Goal: Task Accomplishment & Management: Use online tool/utility

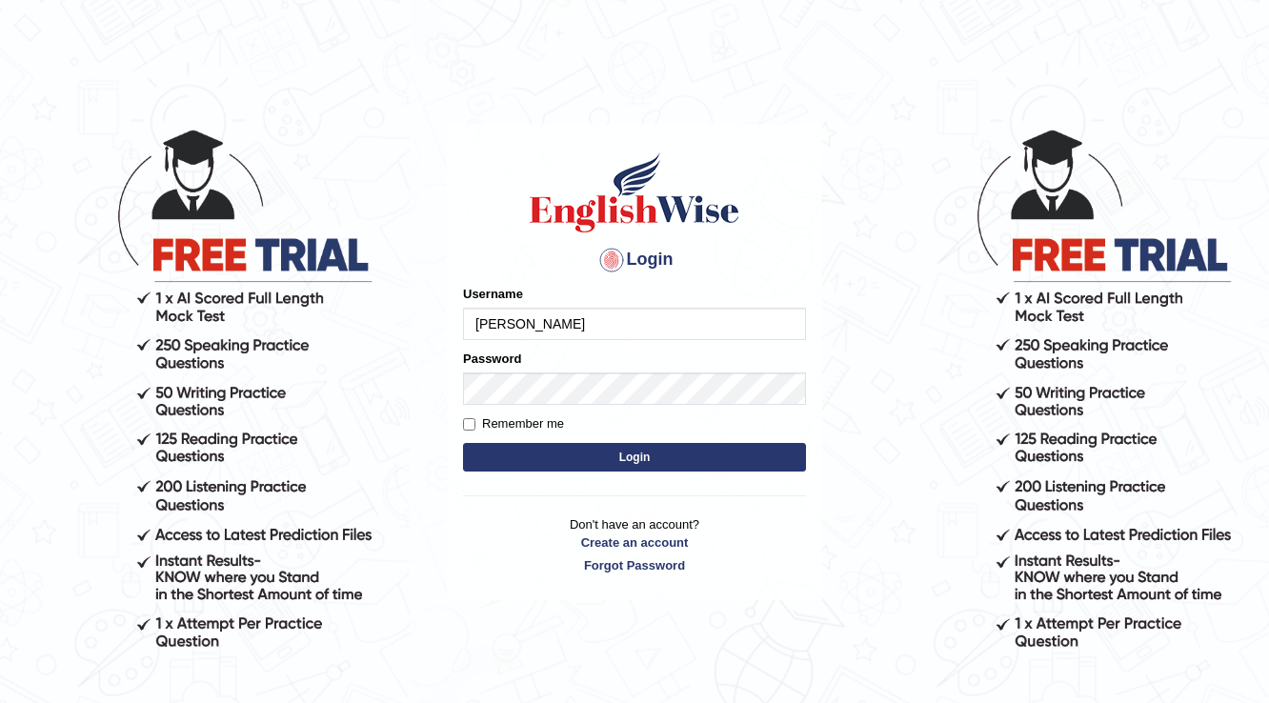
type input "Gabriele"
click at [741, 450] on button "Login" at bounding box center [634, 457] width 343 height 29
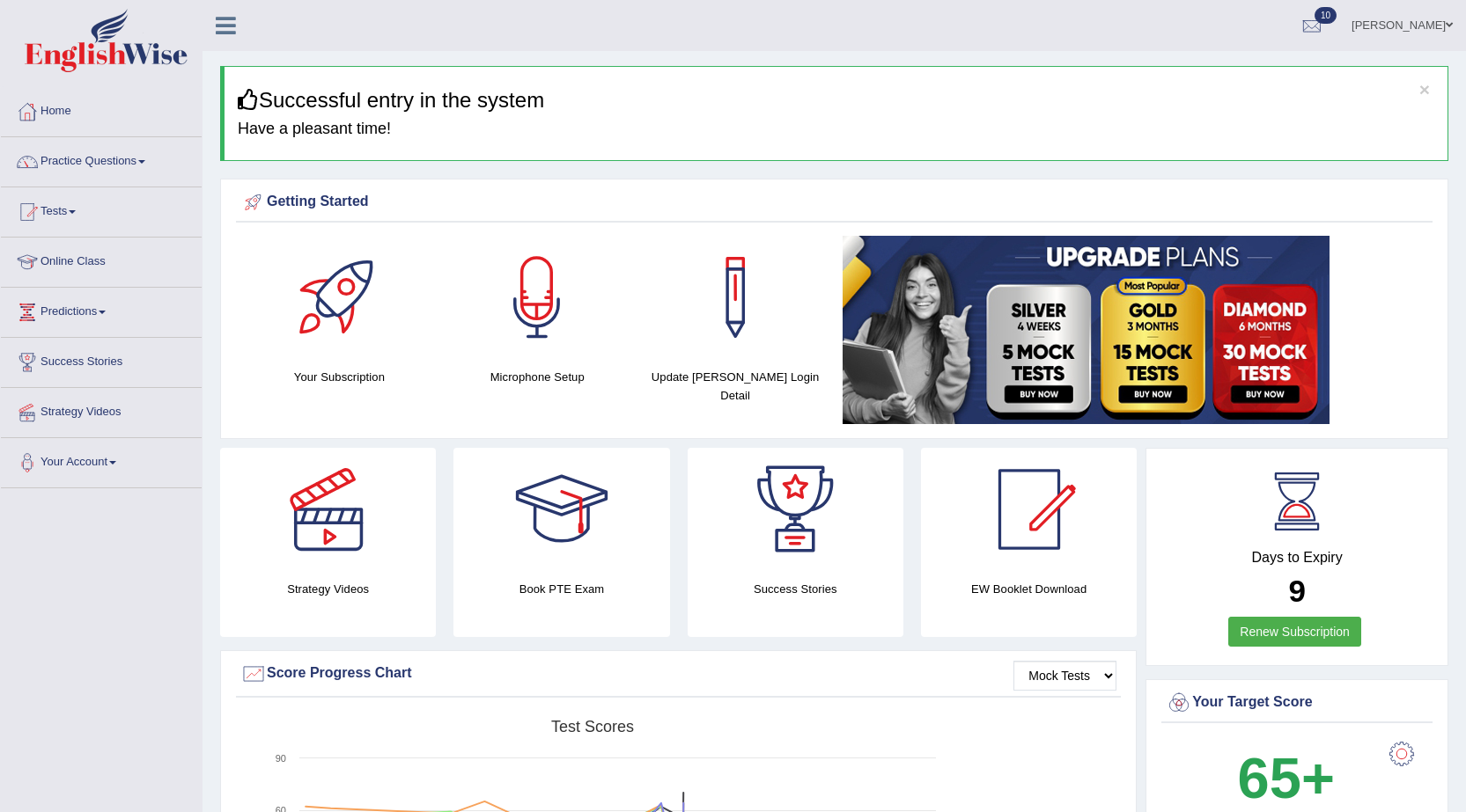
click at [87, 145] on link "Practice Questions" at bounding box center [101, 160] width 201 height 44
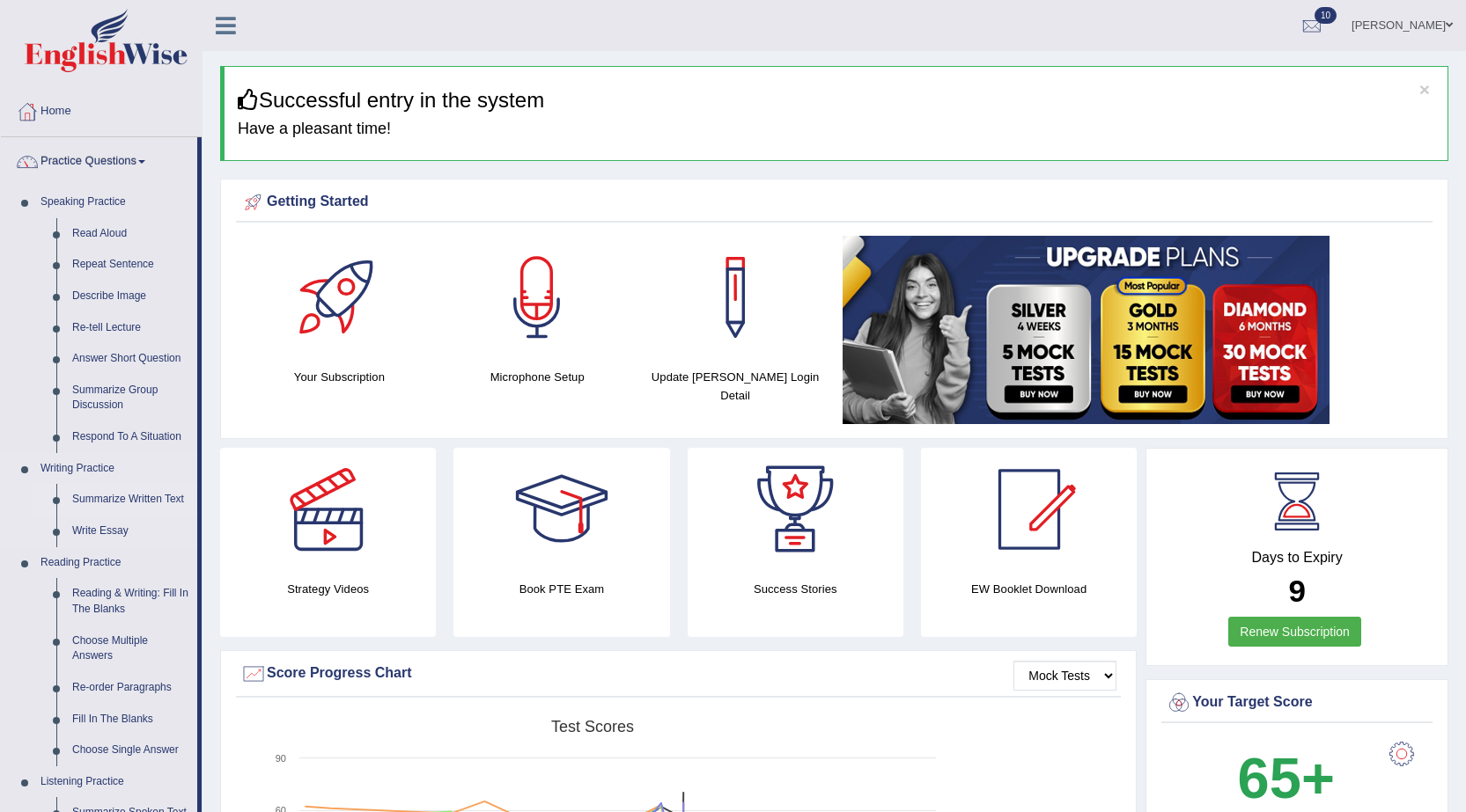
click at [121, 497] on link "Summarize Written Text" at bounding box center [131, 500] width 133 height 31
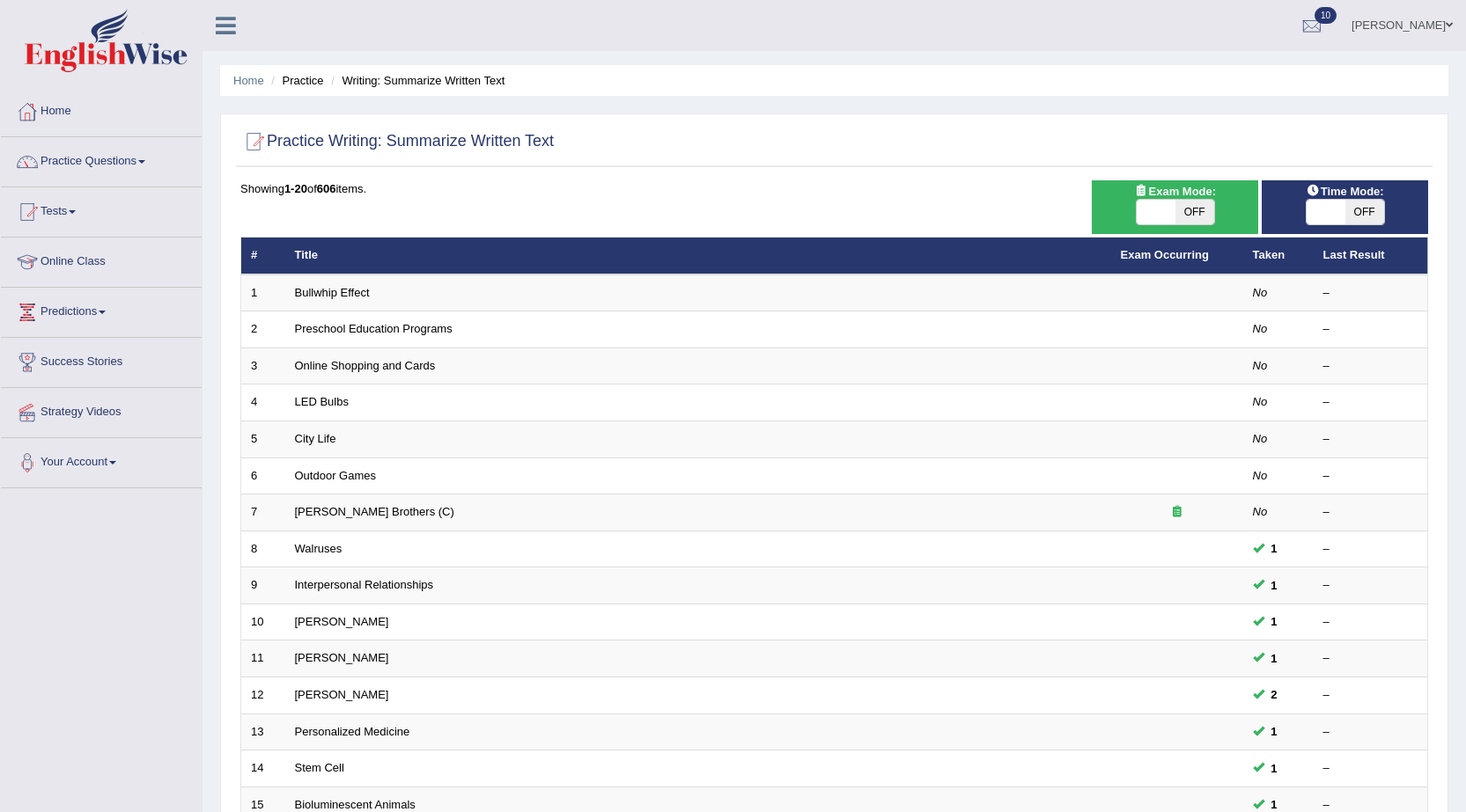
drag, startPoint x: 1145, startPoint y: 217, endPoint x: 1139, endPoint y: 225, distance: 10.0
click at [1144, 219] on span at bounding box center [1156, 212] width 39 height 25
click at [1143, 214] on span at bounding box center [1156, 212] width 39 height 25
checkbox input "true"
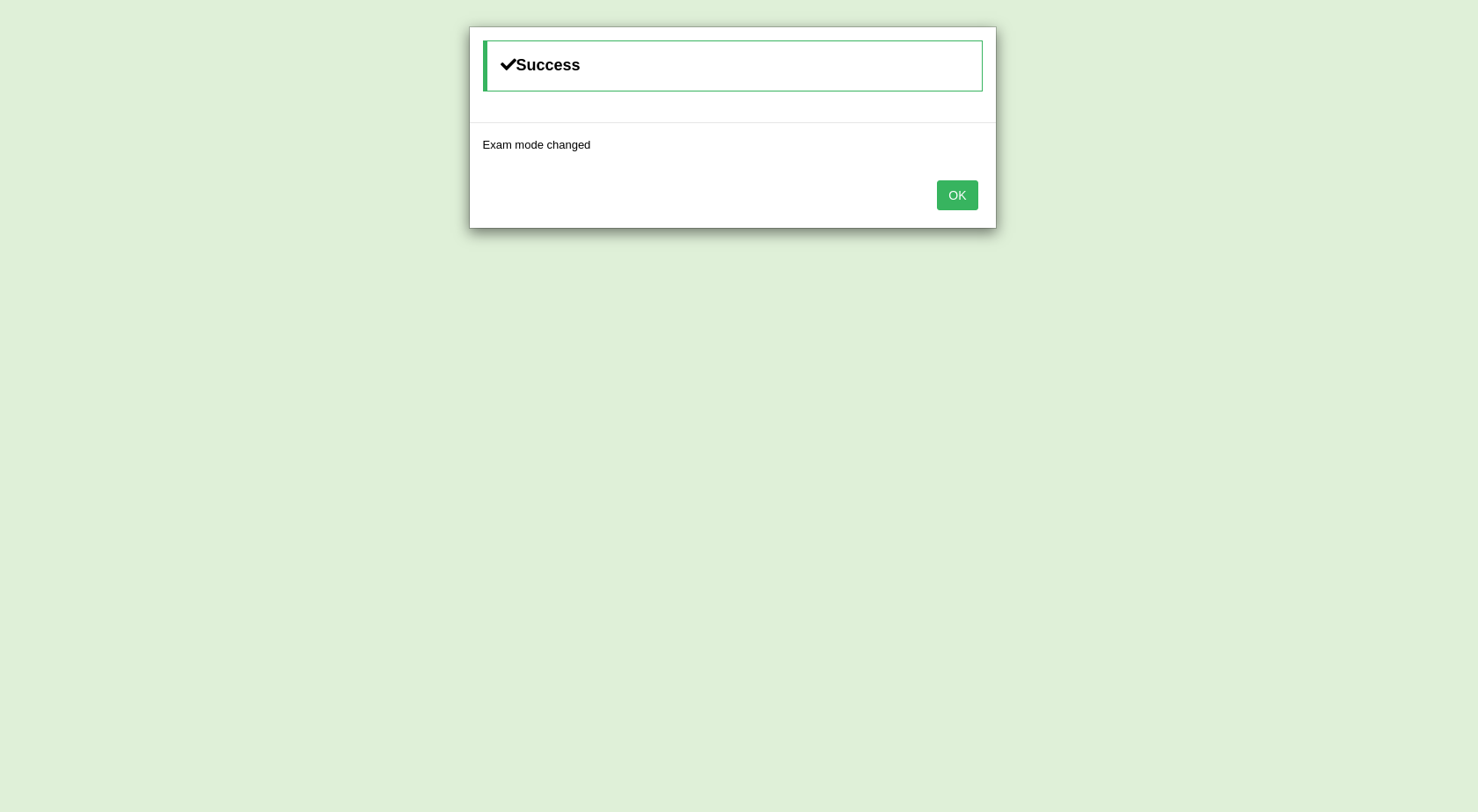
click at [971, 192] on button "OK" at bounding box center [958, 195] width 41 height 30
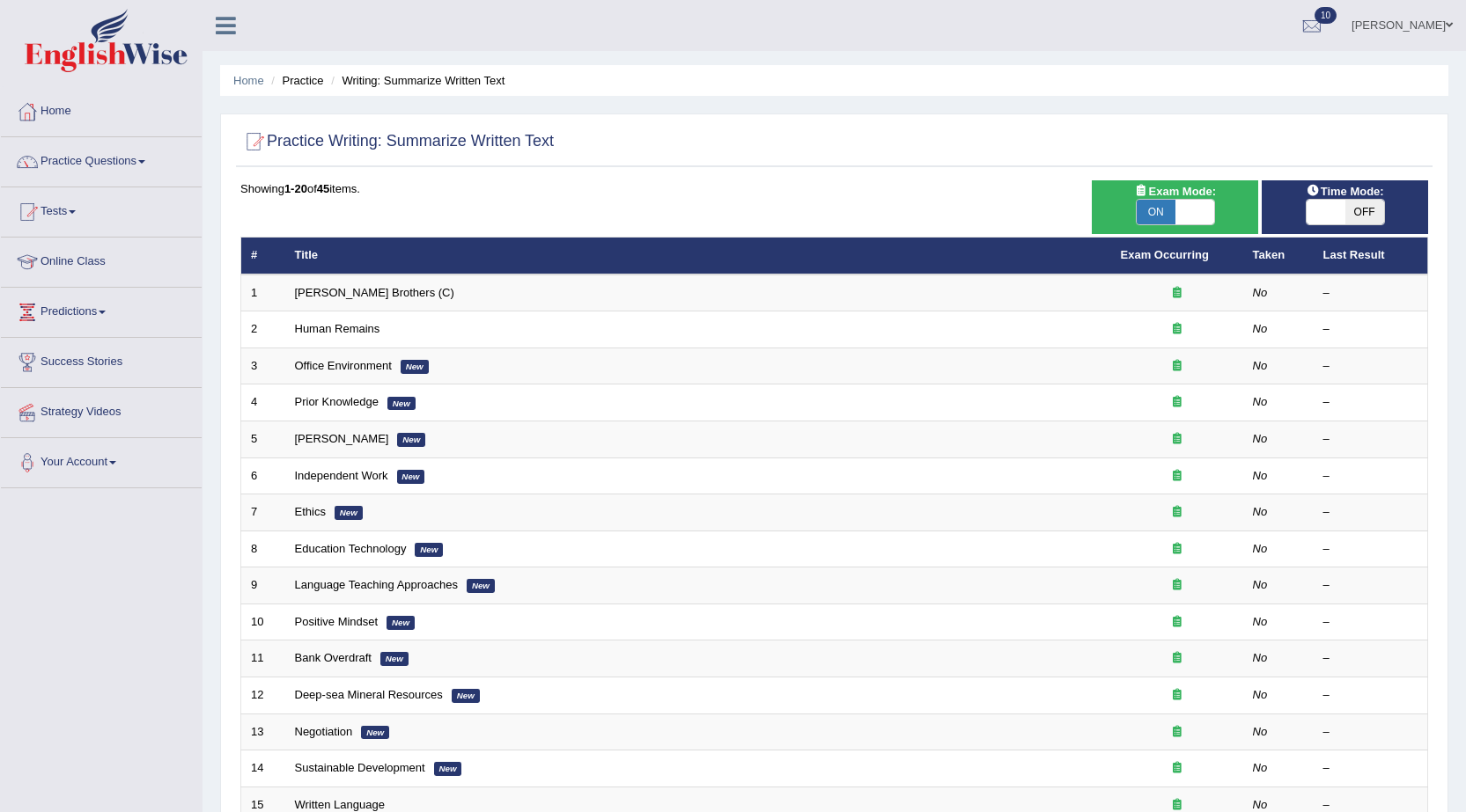
click at [1323, 201] on span at bounding box center [1326, 212] width 39 height 25
checkbox input "true"
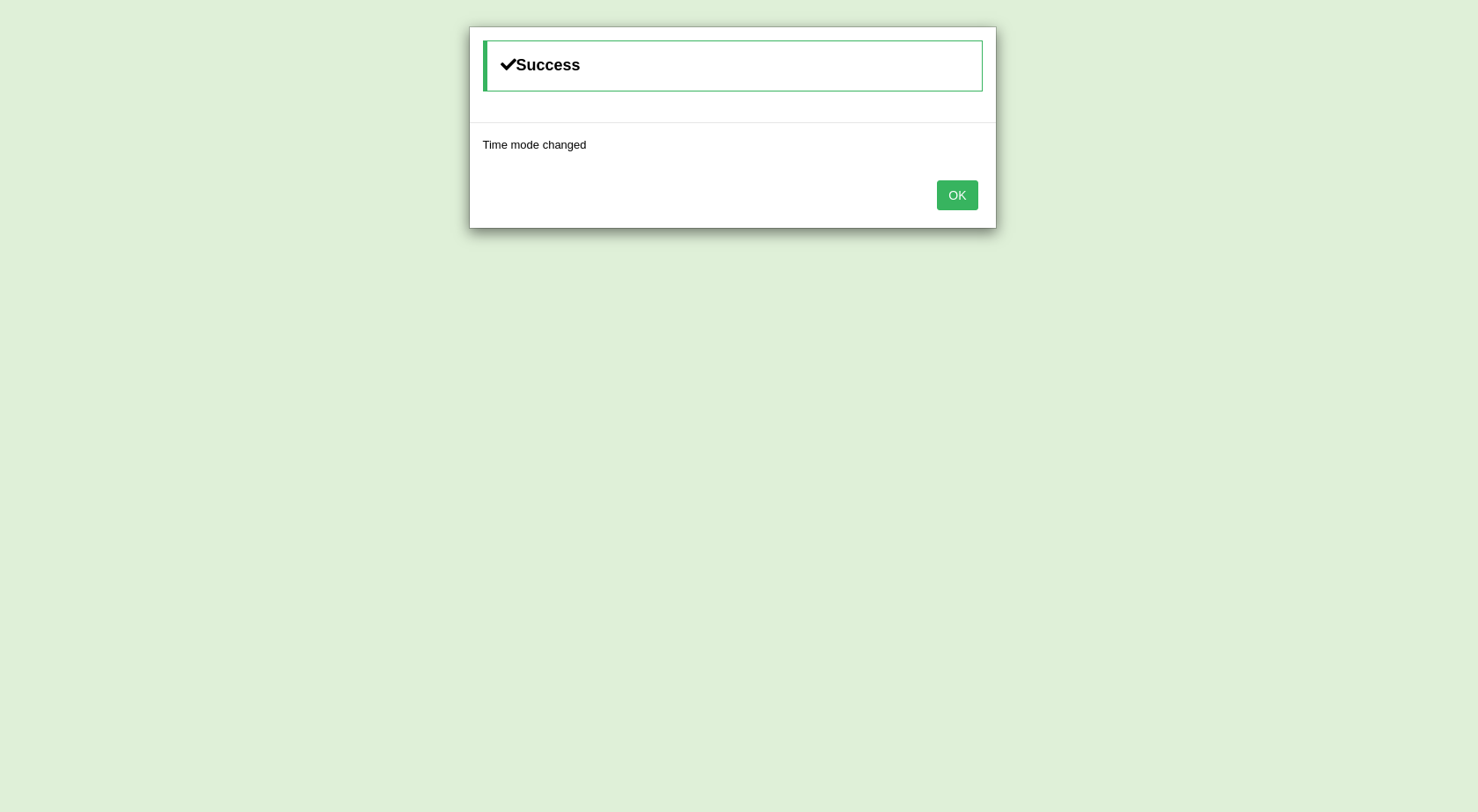
click at [962, 201] on button "OK" at bounding box center [958, 195] width 41 height 30
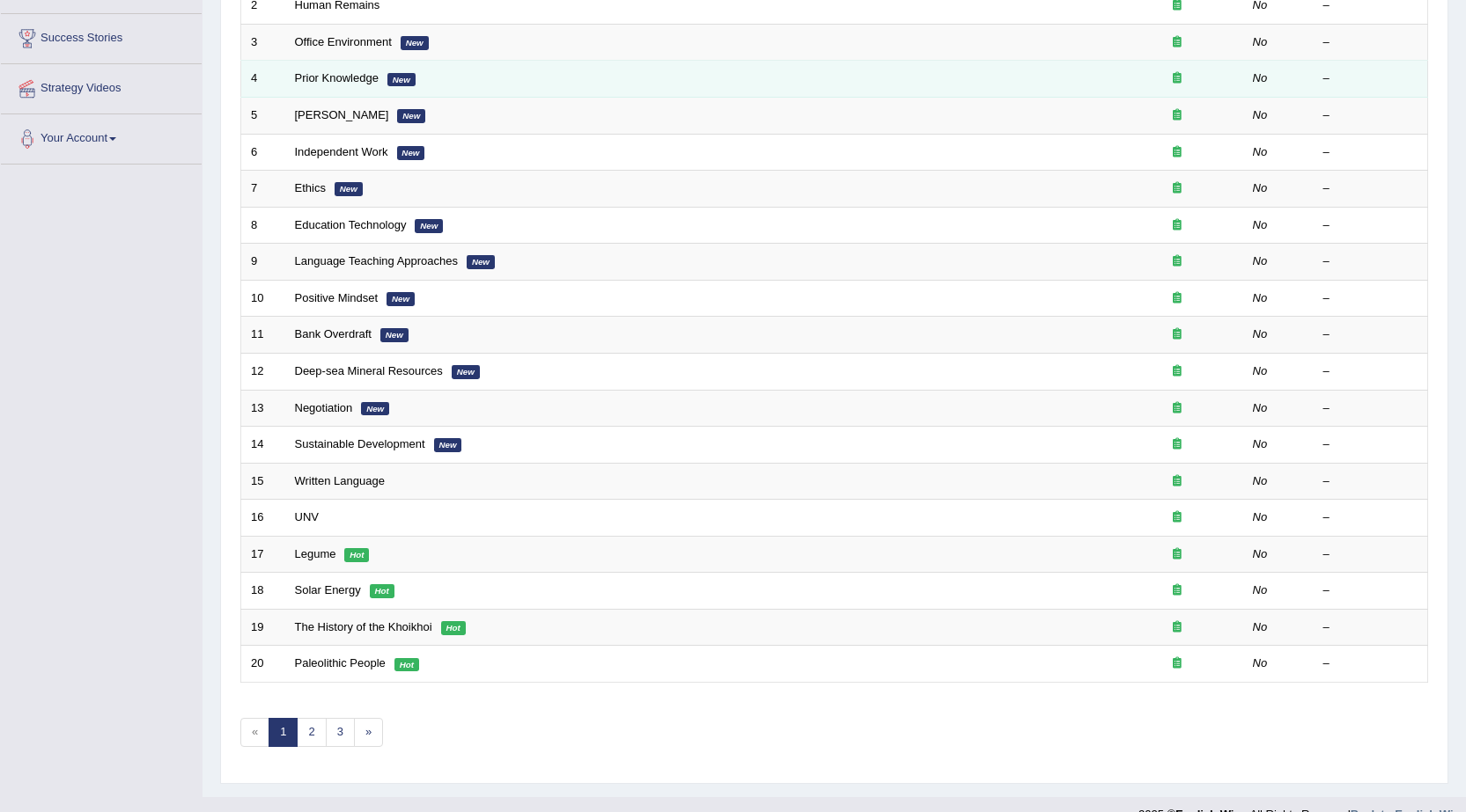
scroll to position [353, 0]
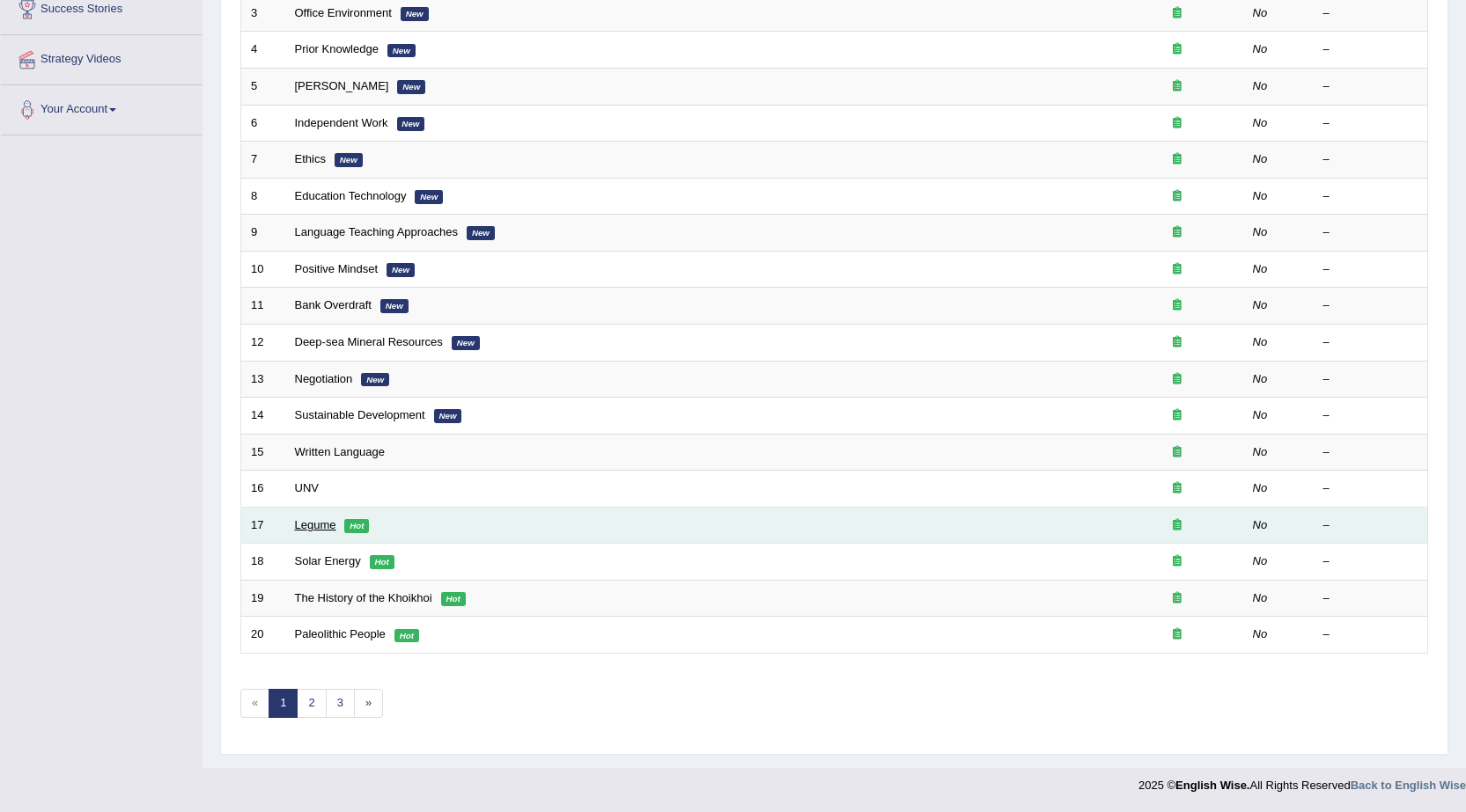
click at [305, 521] on link "Legume" at bounding box center [315, 525] width 42 height 13
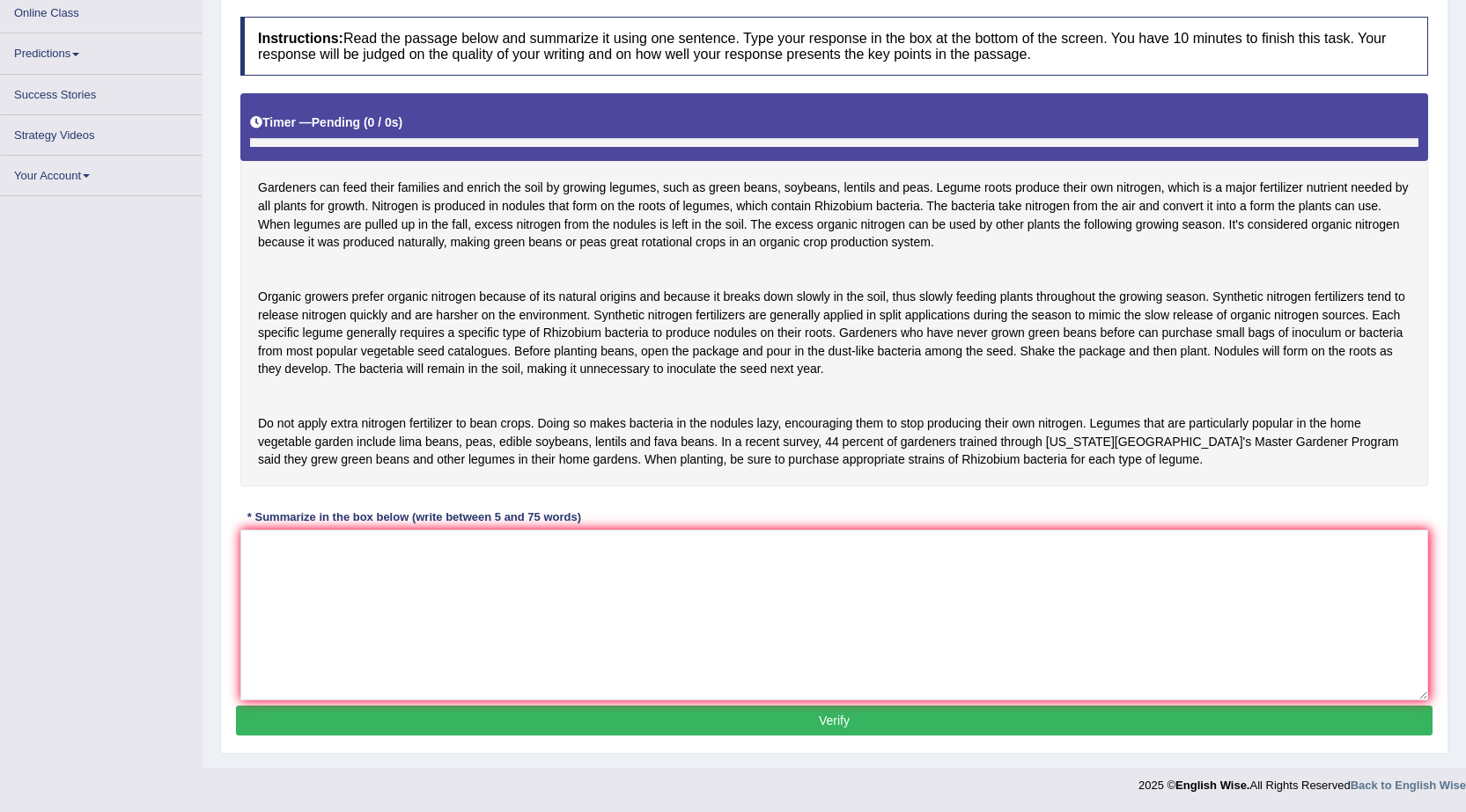
scroll to position [205, 0]
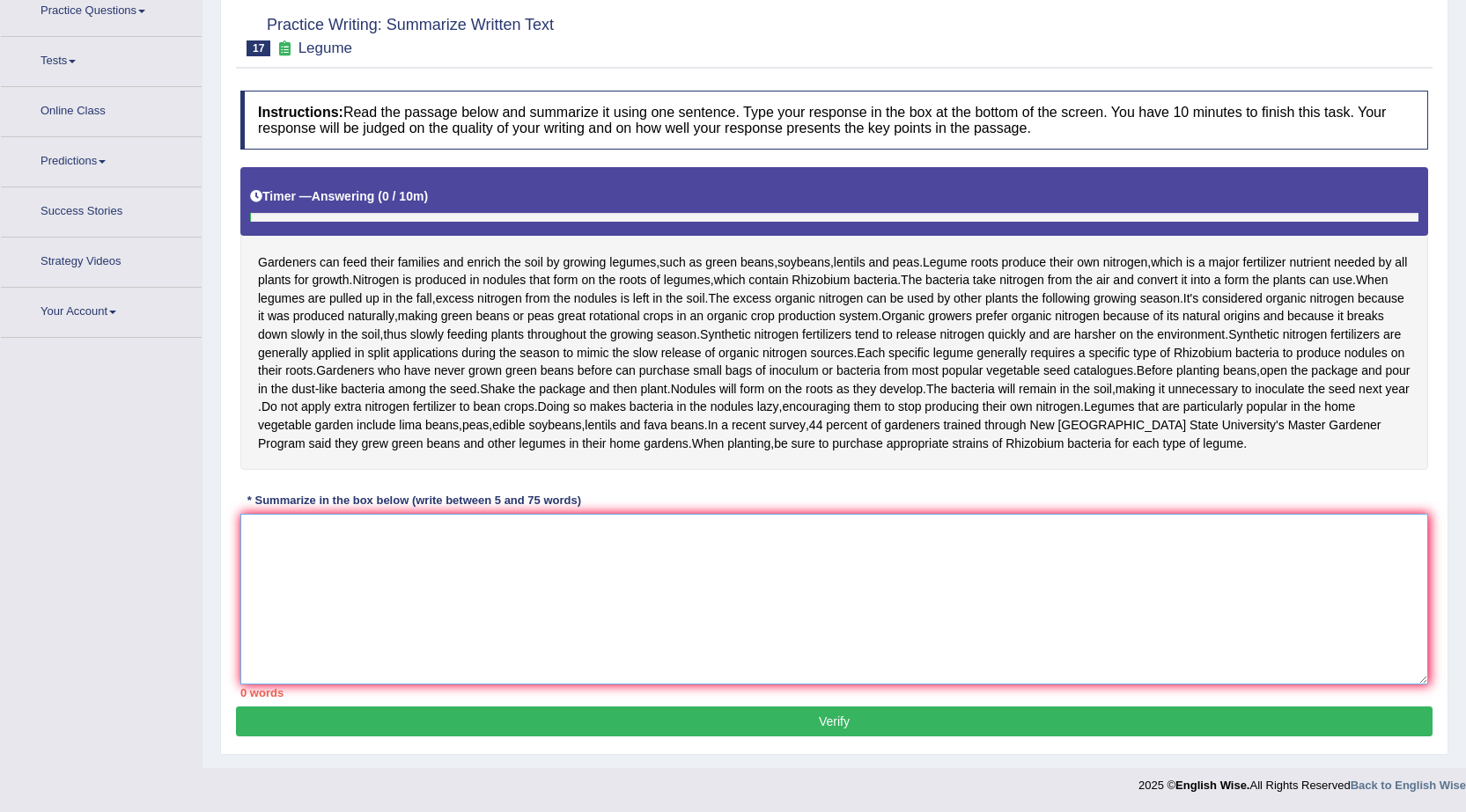
click at [768, 581] on textarea at bounding box center [834, 599] width 1188 height 171
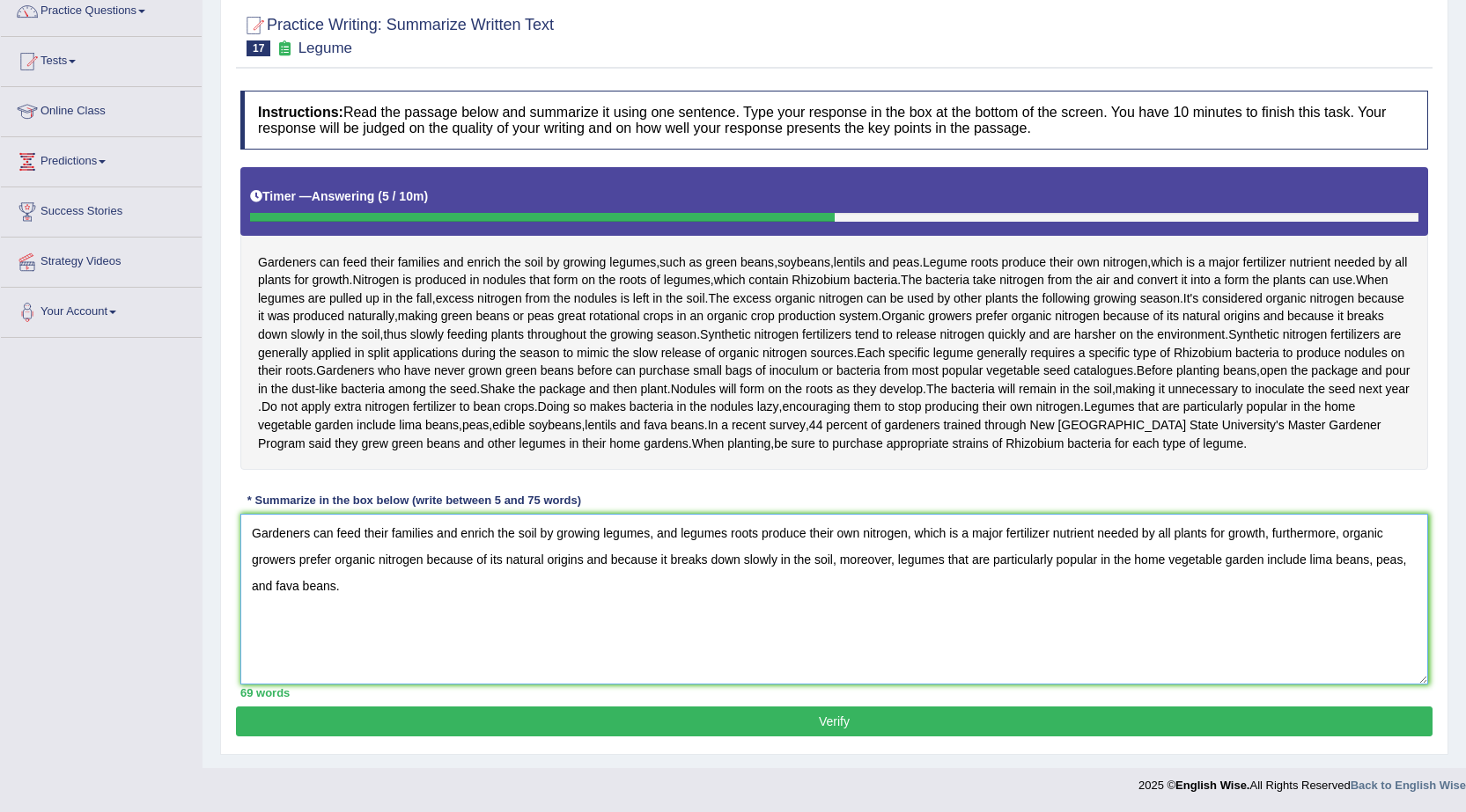
click at [725, 530] on textarea "Gardeners can feed their families and enrich the soil by growing legumes, and l…" at bounding box center [834, 599] width 1188 height 171
type textarea "Gardeners can feed their families and enrich the soil by growing legumes, and l…"
click at [747, 712] on button "Verify" at bounding box center [834, 721] width 1197 height 30
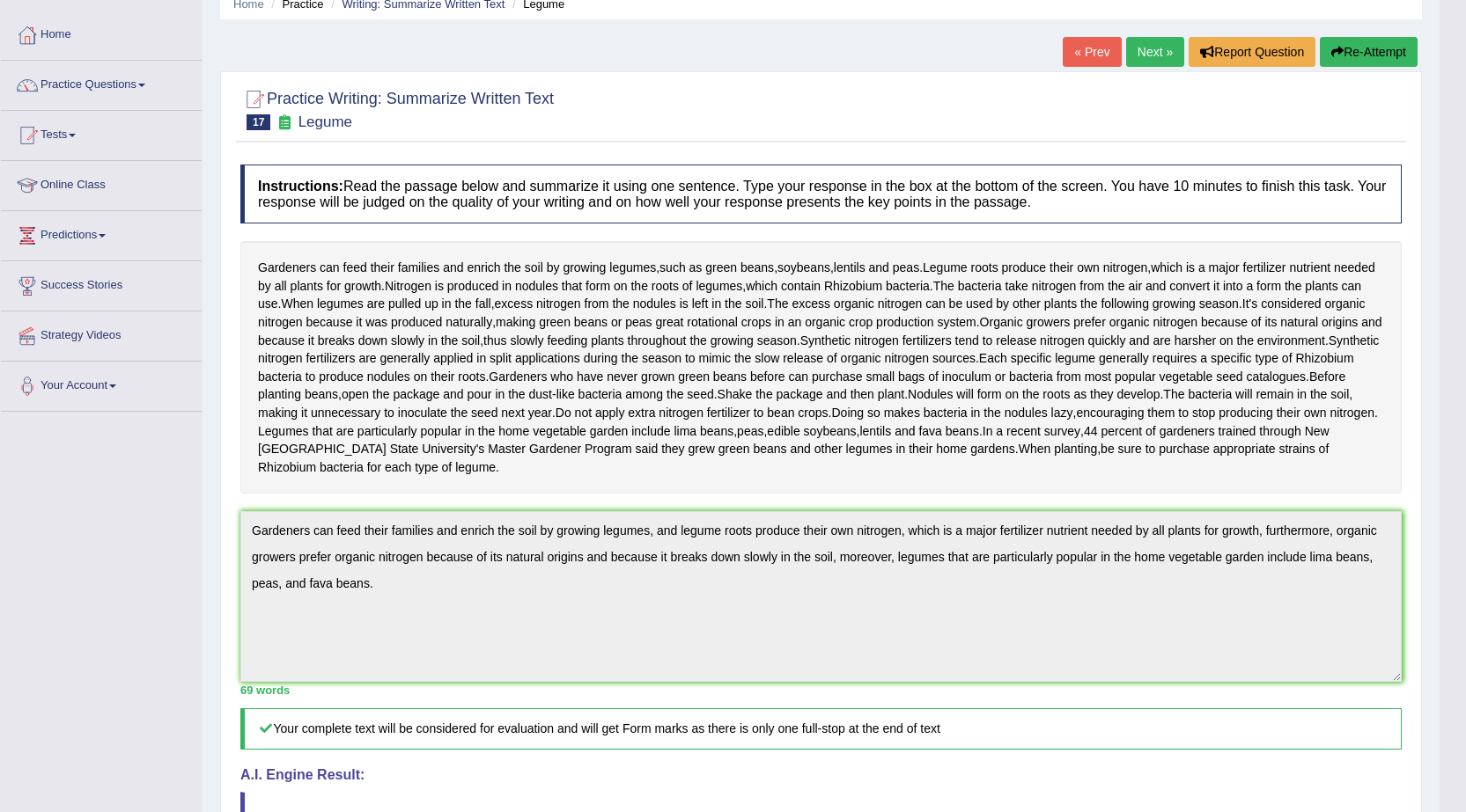
scroll to position [0, 0]
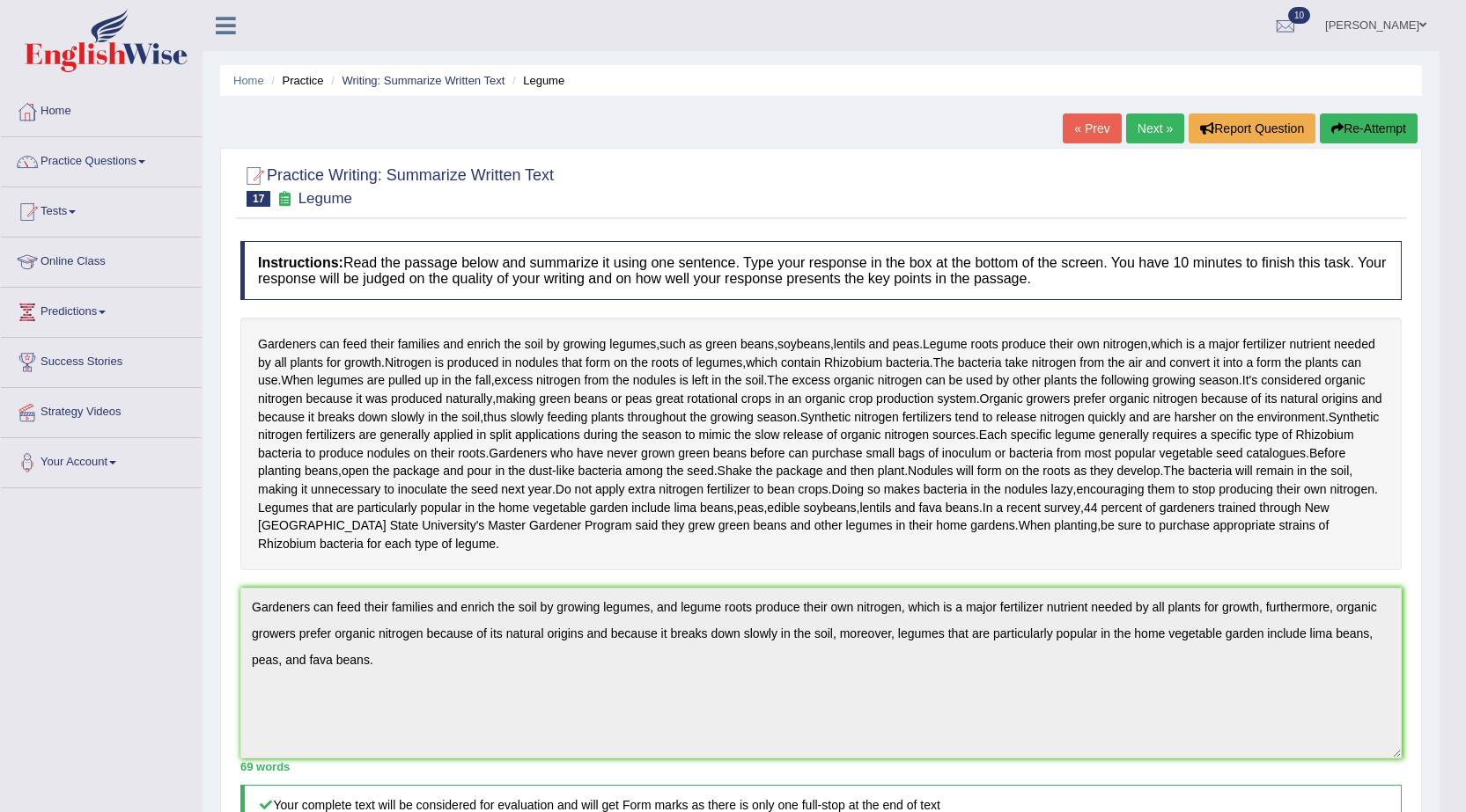
click at [1420, 25] on span at bounding box center [1423, 25] width 7 height 11
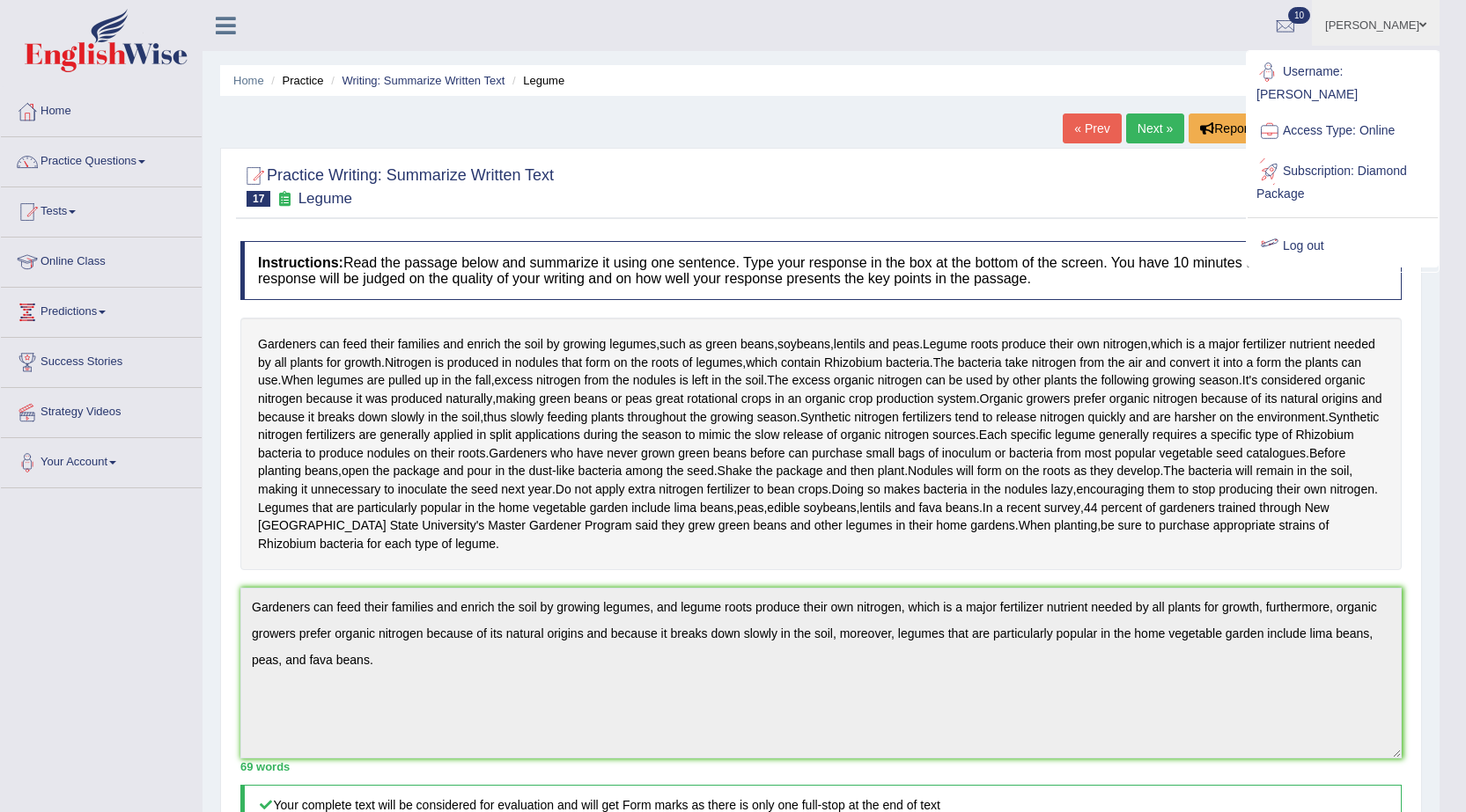
click at [1324, 226] on link "Log out" at bounding box center [1343, 247] width 190 height 41
